Goal: Information Seeking & Learning: Learn about a topic

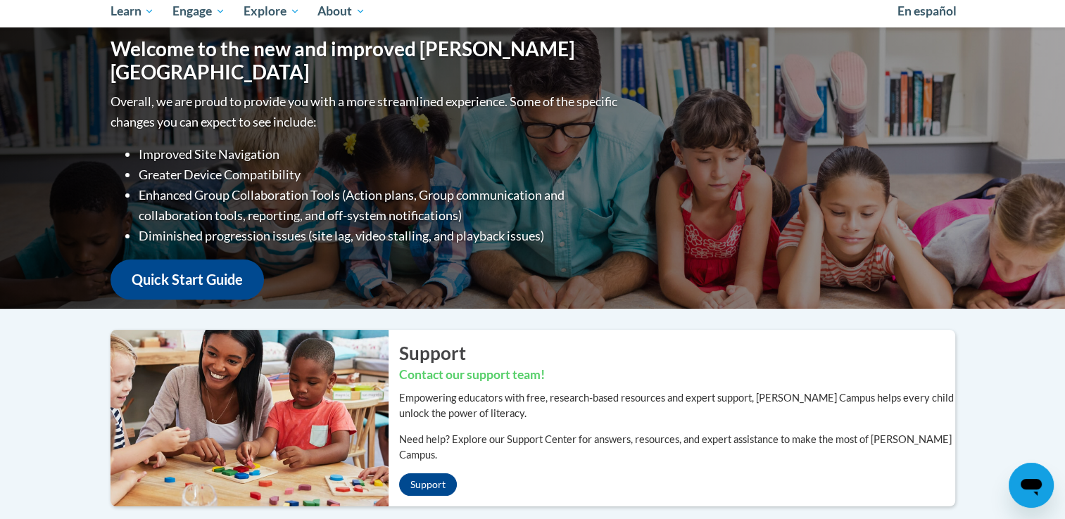
scroll to position [51, 0]
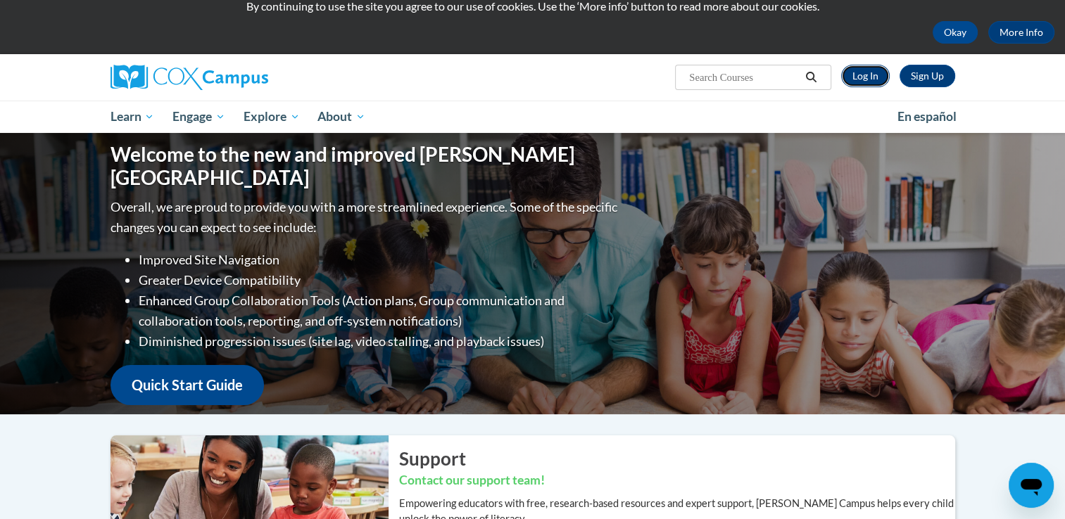
click at [873, 73] on link "Log In" at bounding box center [865, 76] width 49 height 23
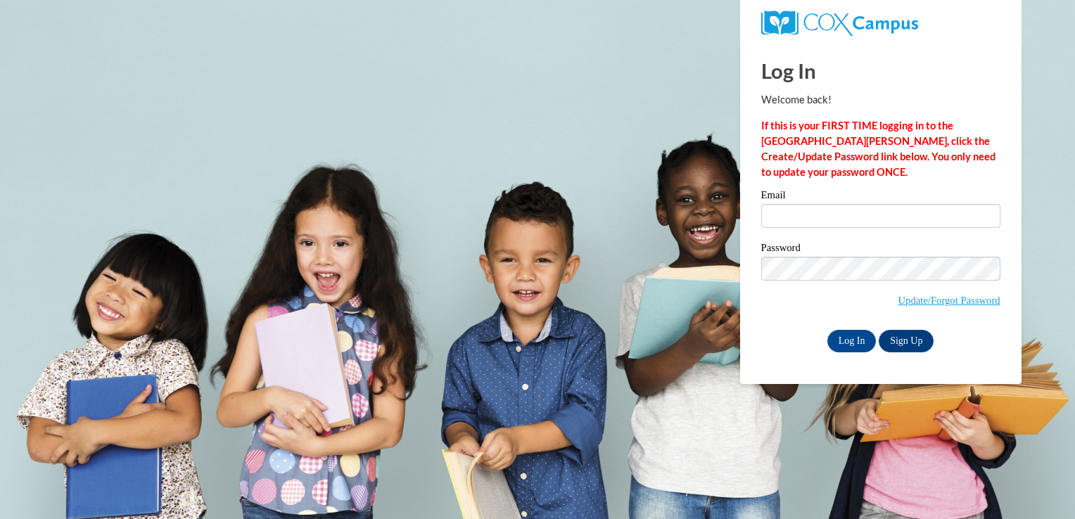
click at [840, 202] on label "Email" at bounding box center [880, 197] width 239 height 14
click at [840, 204] on input "Email" at bounding box center [880, 216] width 239 height 24
click at [835, 210] on input "Email" at bounding box center [880, 216] width 239 height 24
type input "priyanka.sr2203@gmail.com"
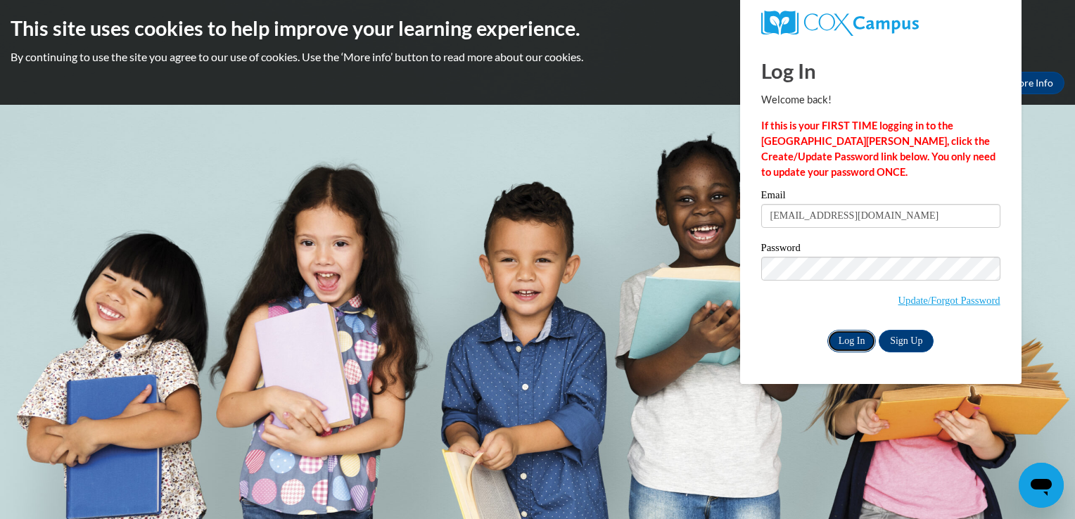
click at [844, 343] on input "Log In" at bounding box center [852, 341] width 49 height 23
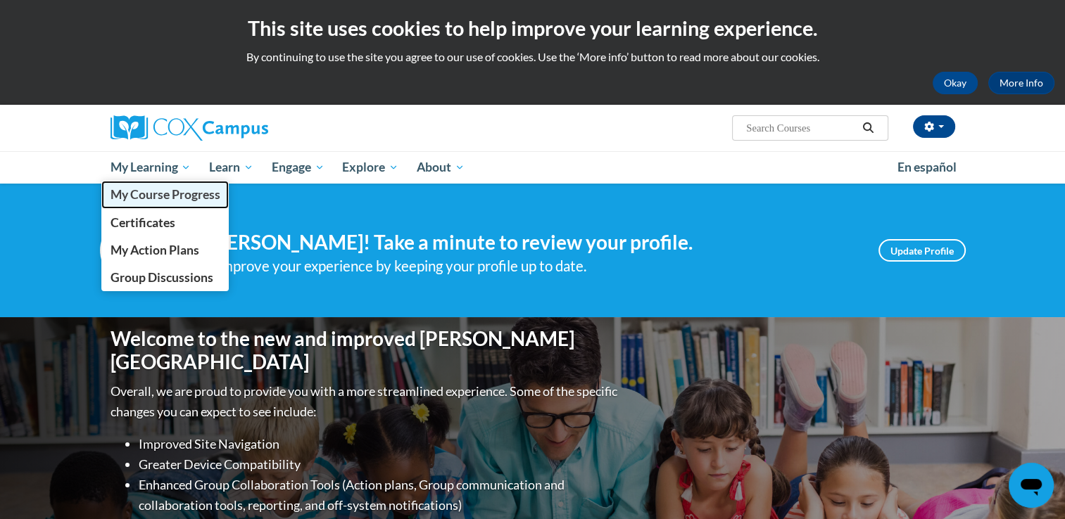
click at [187, 193] on span "My Course Progress" at bounding box center [165, 194] width 110 height 15
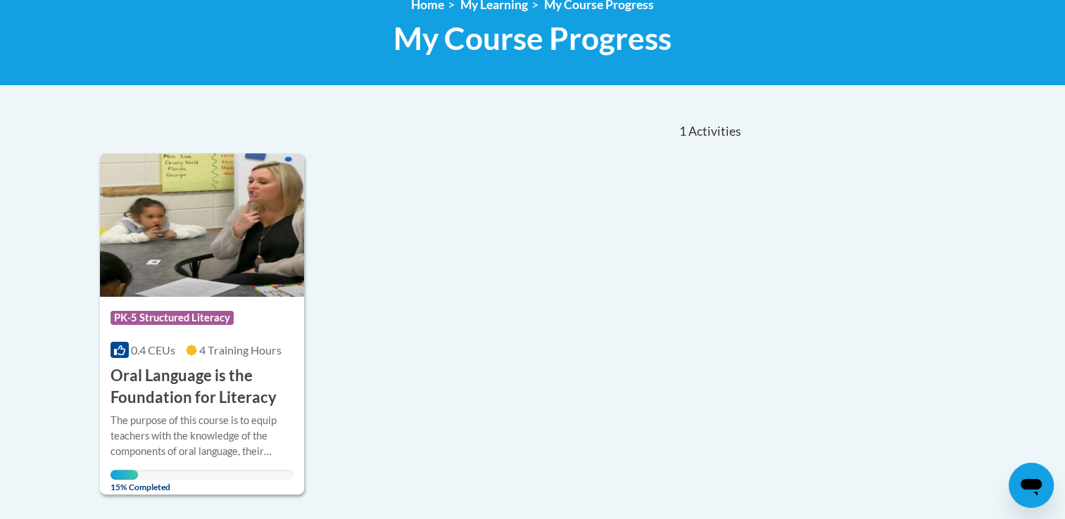
scroll to position [287, 0]
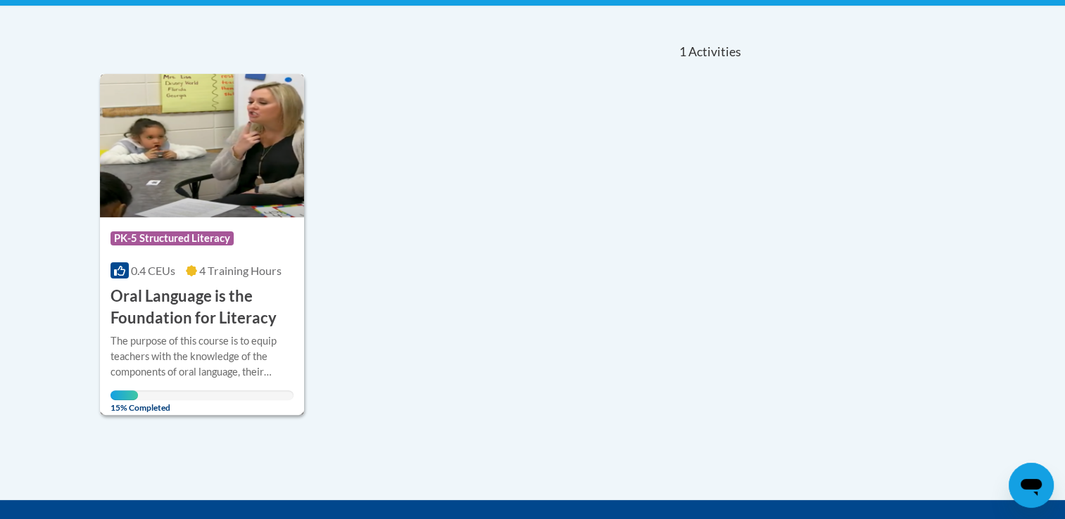
click at [236, 319] on h3 "Oral Language is the Foundation for Literacy" at bounding box center [202, 308] width 184 height 44
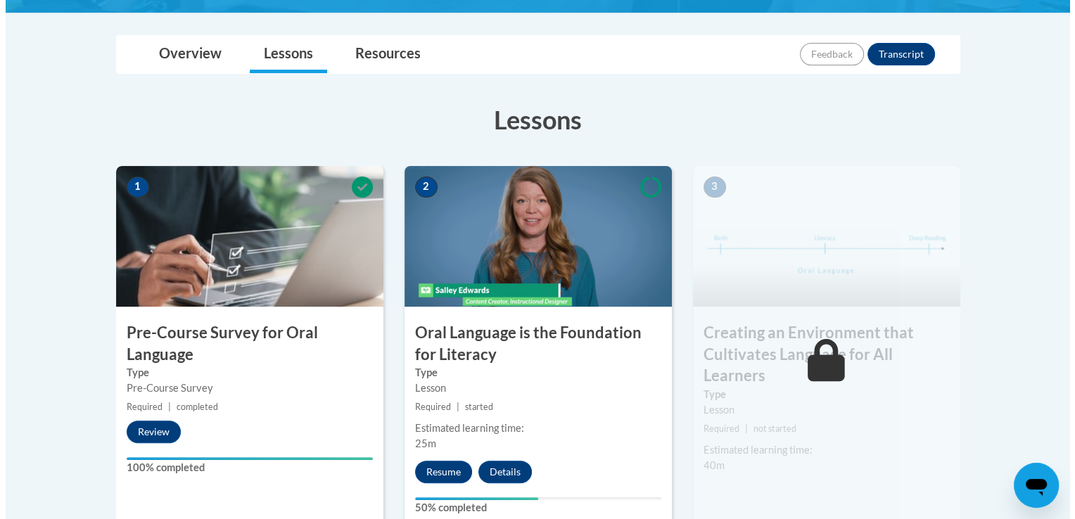
scroll to position [376, 0]
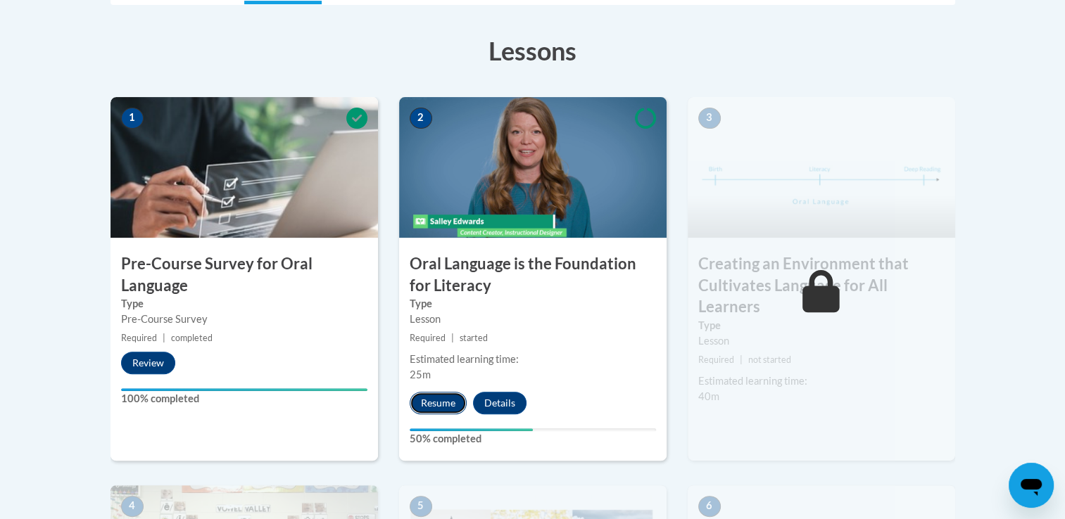
click at [428, 410] on button "Resume" at bounding box center [438, 403] width 57 height 23
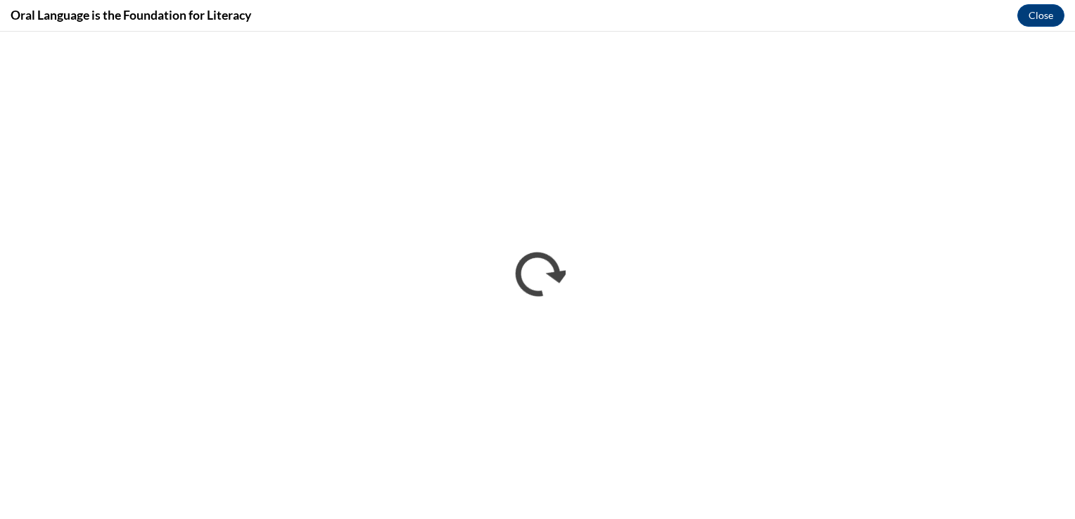
scroll to position [0, 0]
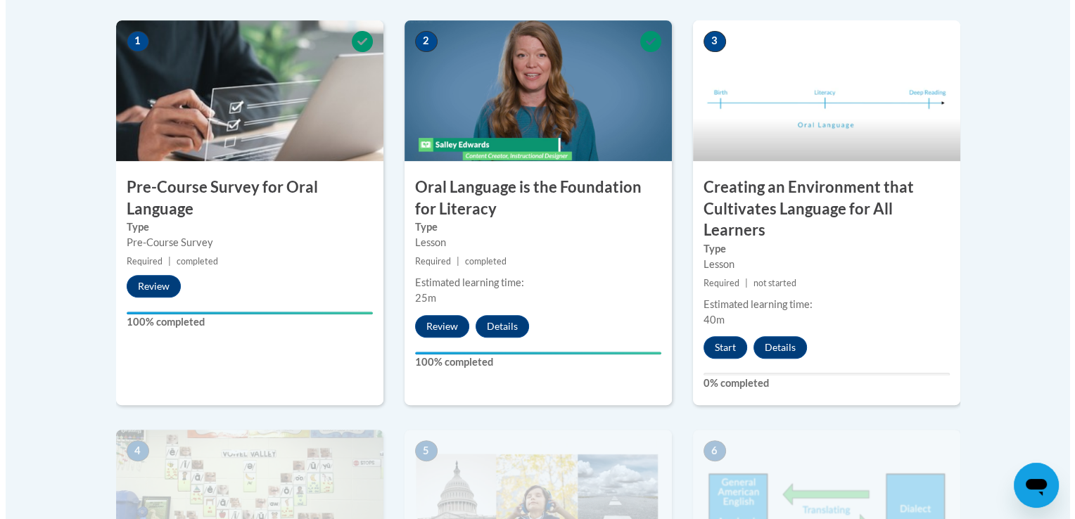
scroll to position [480, 0]
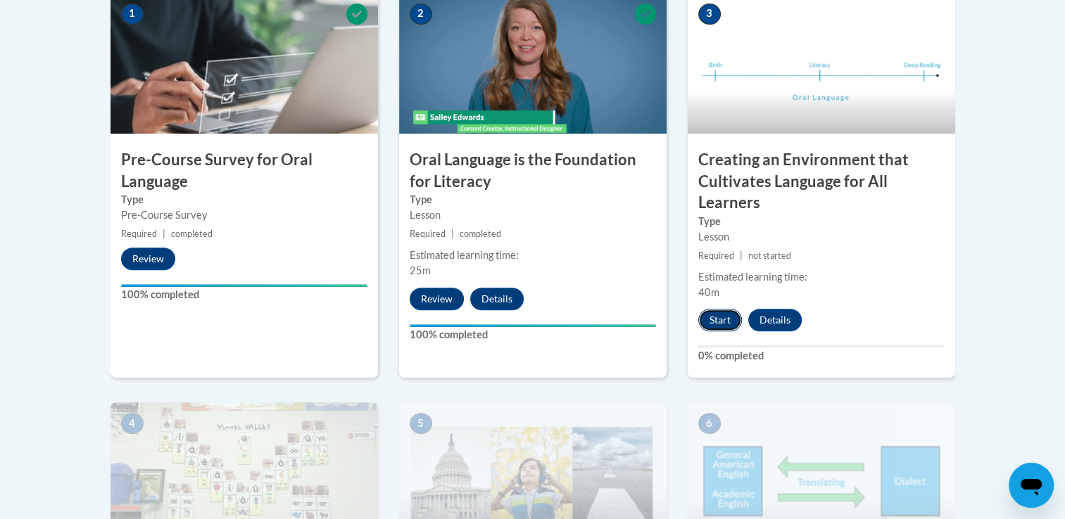
click at [711, 320] on button "Start" at bounding box center [720, 320] width 44 height 23
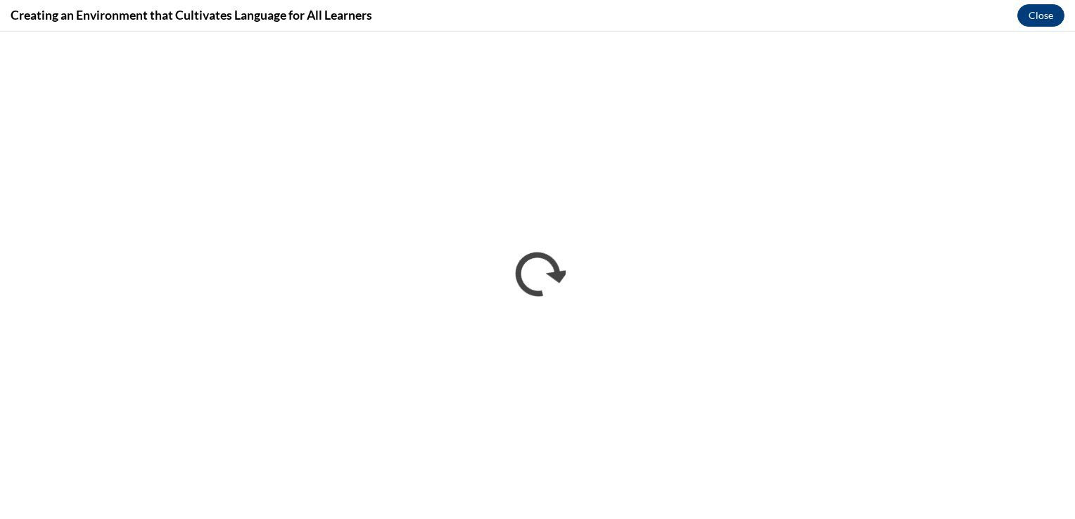
scroll to position [0, 0]
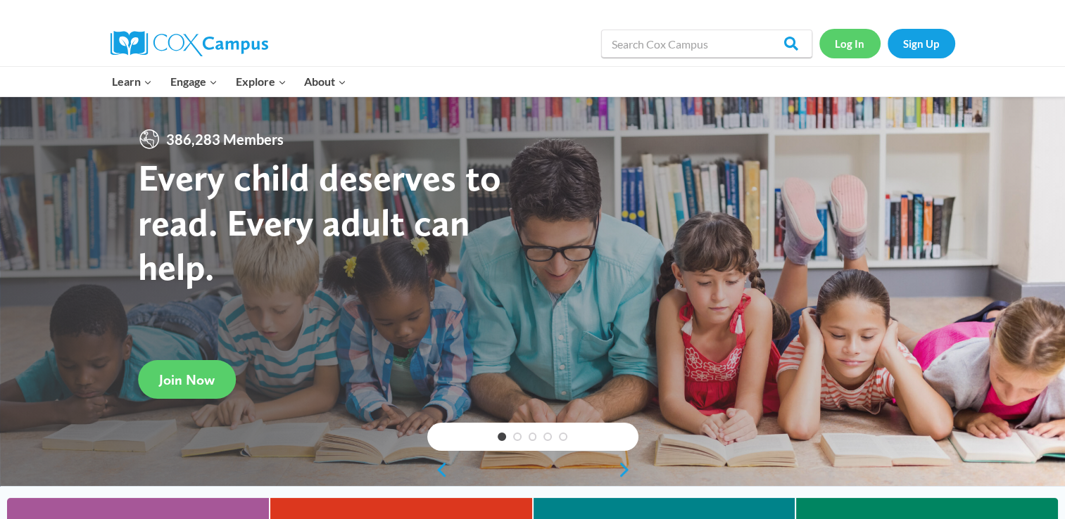
drag, startPoint x: 0, startPoint y: 0, endPoint x: 851, endPoint y: 46, distance: 852.8
click at [851, 46] on link "Log In" at bounding box center [849, 43] width 61 height 29
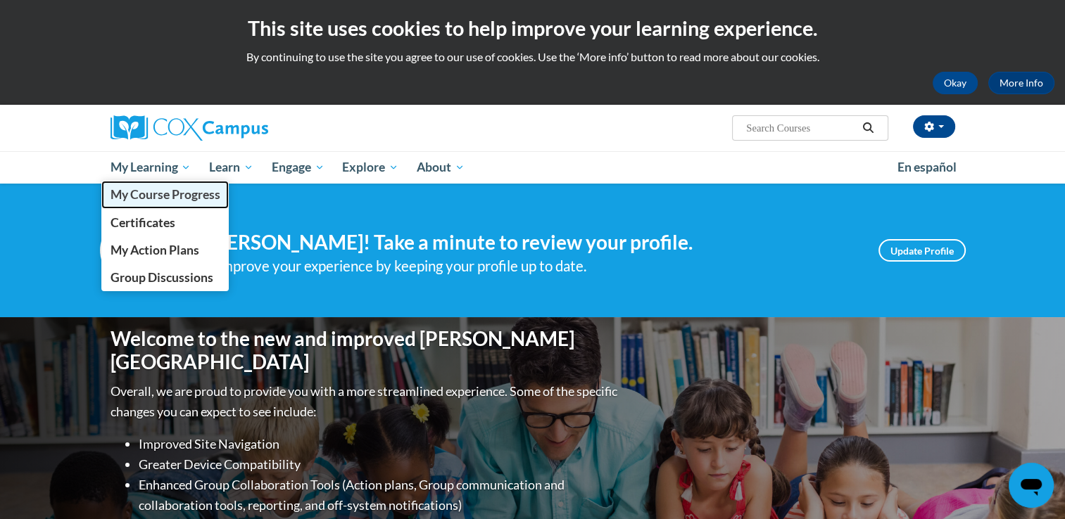
click at [179, 203] on link "My Course Progress" at bounding box center [165, 194] width 128 height 27
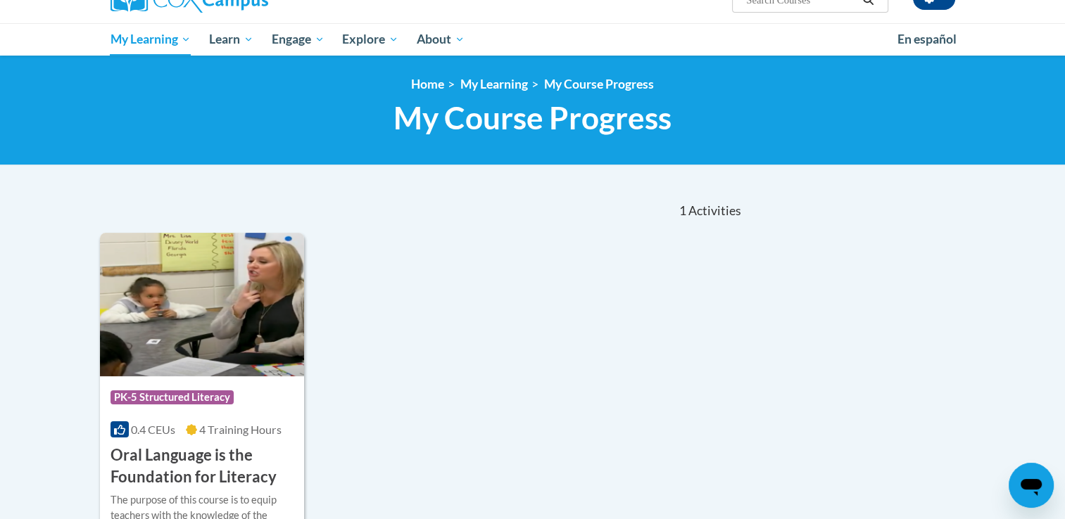
scroll to position [227, 0]
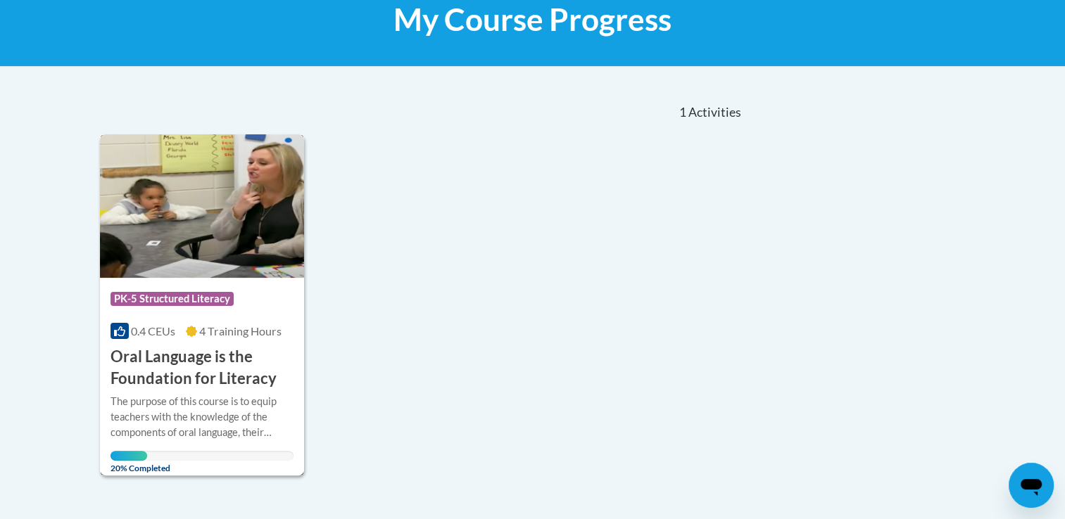
click at [237, 380] on h3 "Oral Language is the Foundation for Literacy" at bounding box center [202, 368] width 184 height 44
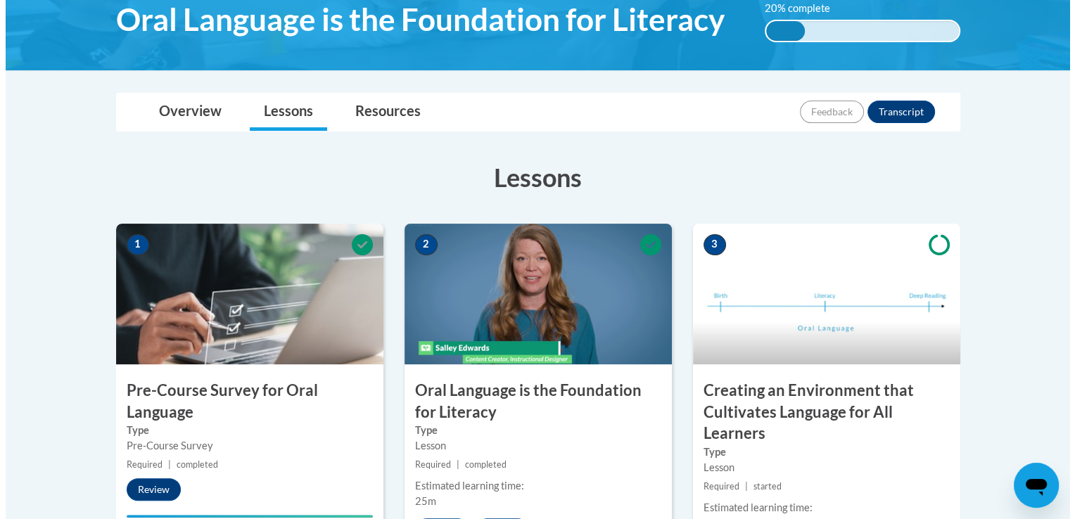
scroll to position [417, 0]
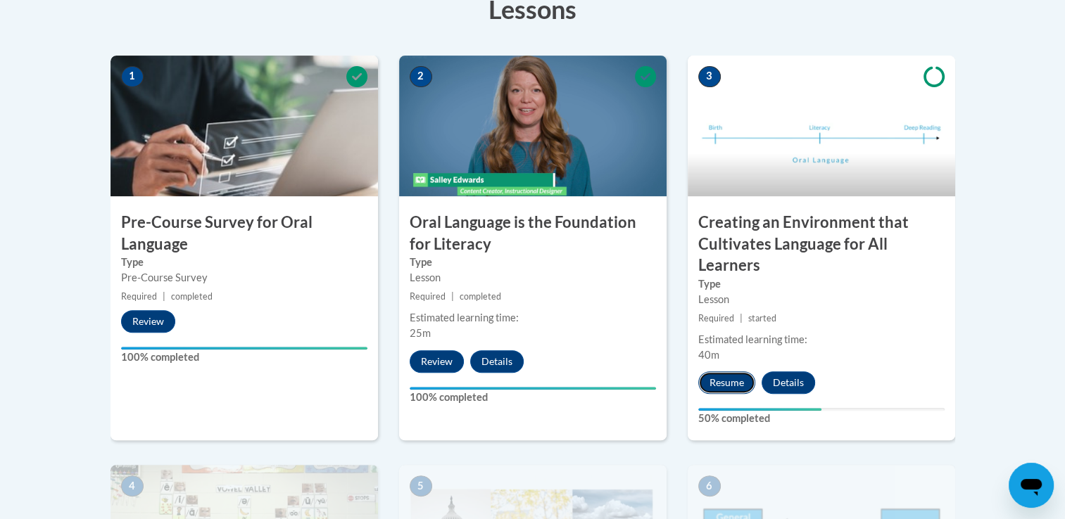
click at [714, 389] on button "Resume" at bounding box center [726, 383] width 57 height 23
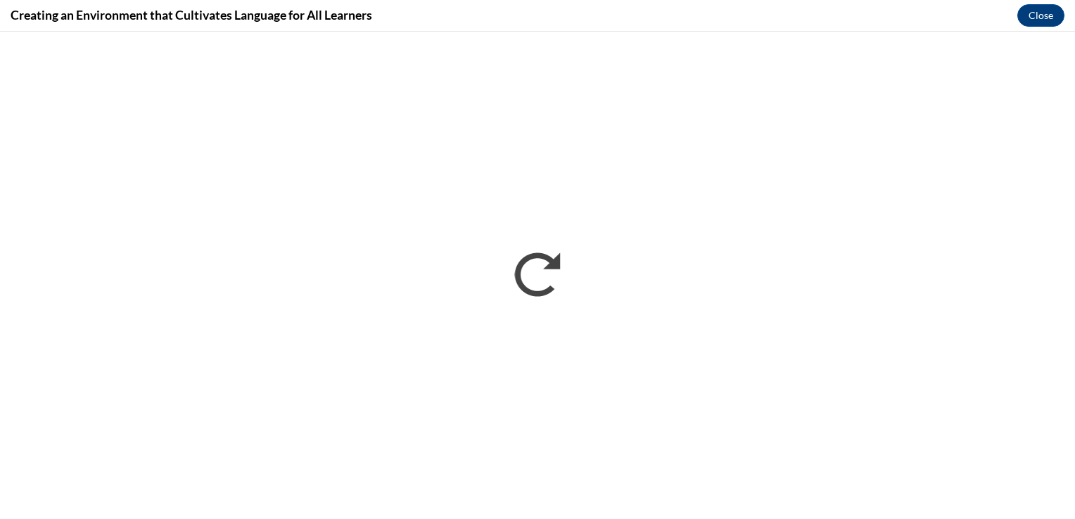
scroll to position [0, 0]
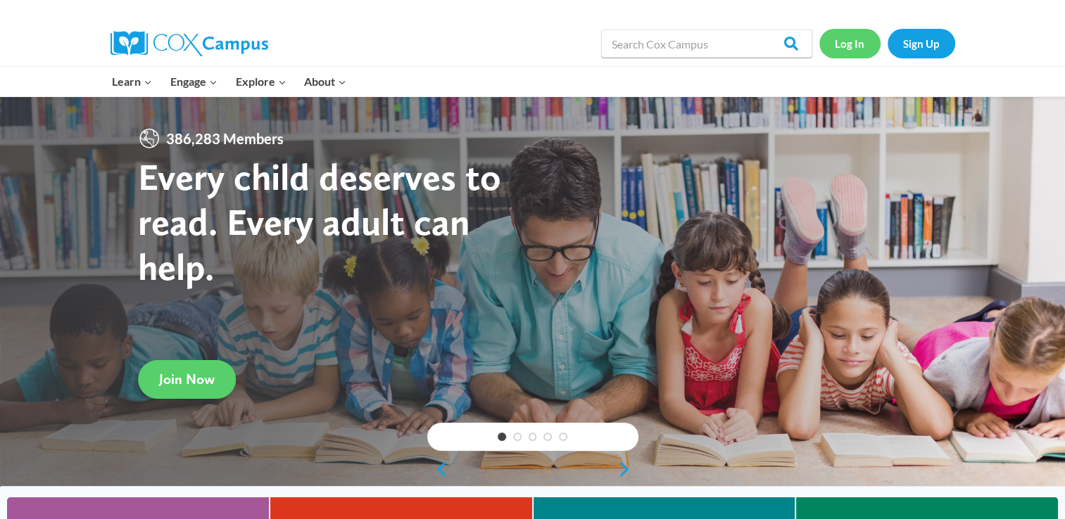
click at [853, 49] on link "Log In" at bounding box center [849, 43] width 61 height 29
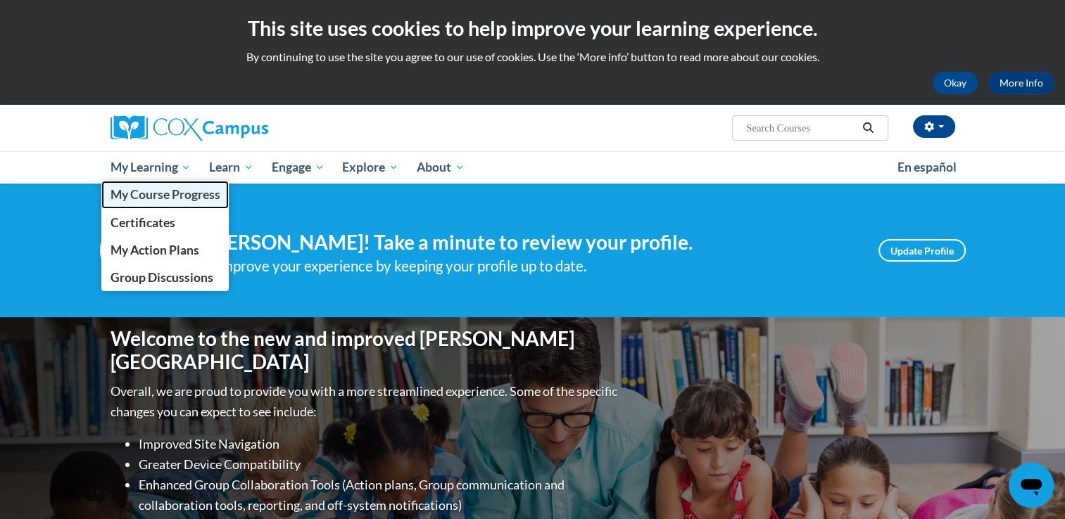
click at [157, 191] on span "My Course Progress" at bounding box center [165, 194] width 110 height 15
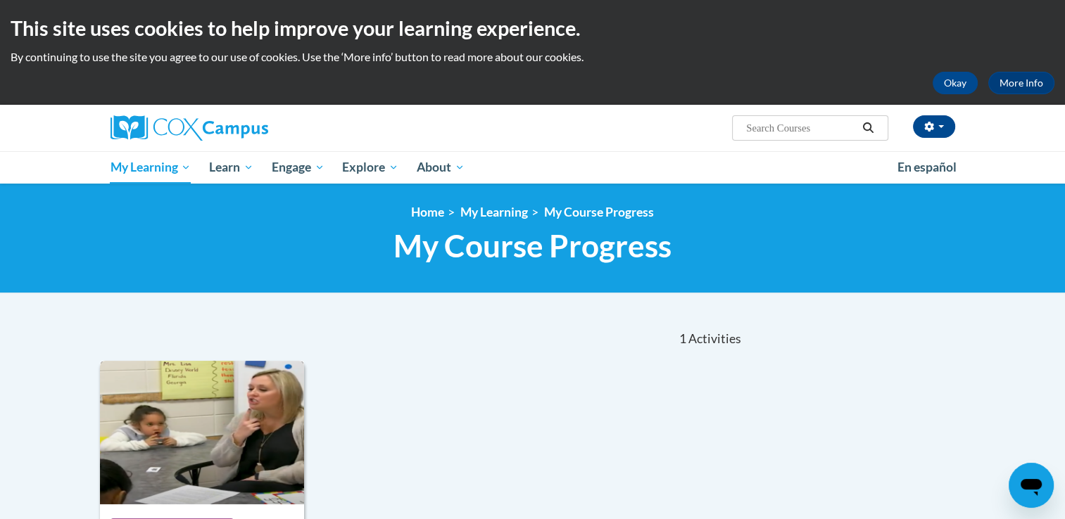
click at [264, 433] on img at bounding box center [202, 433] width 205 height 144
